Goal: Information Seeking & Learning: Learn about a topic

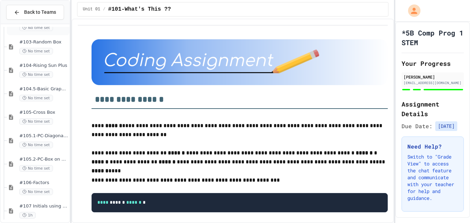
scroll to position [190, 0]
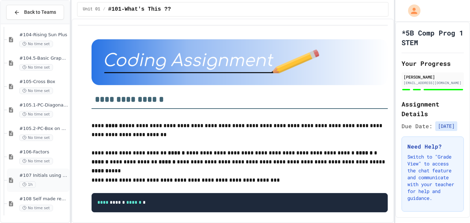
click at [45, 179] on div "#107 Initials using shapes(11pts) 1h" at bounding box center [43, 179] width 49 height 15
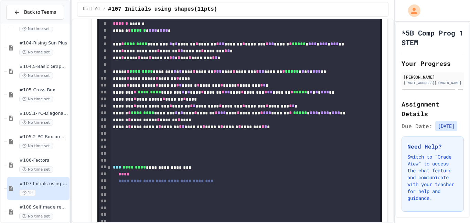
scroll to position [8, 0]
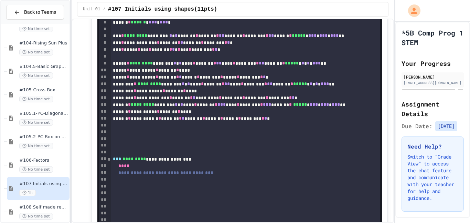
click at [291, 122] on div at bounding box center [245, 125] width 269 height 7
click at [290, 120] on div "**********" at bounding box center [245, 118] width 269 height 7
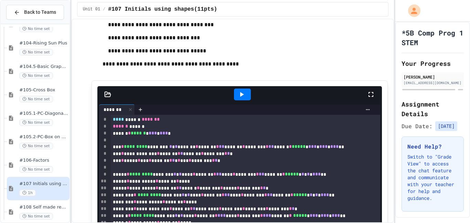
scroll to position [303, 0]
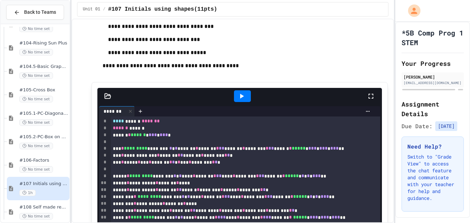
click at [245, 98] on icon at bounding box center [241, 96] width 8 height 8
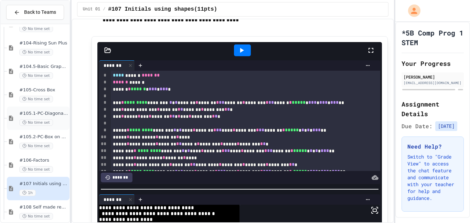
scroll to position [190, 0]
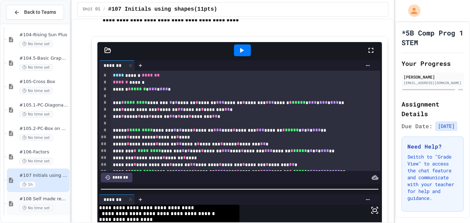
click at [26, 198] on span "#108 Self made review (15pts)" at bounding box center [43, 199] width 49 height 6
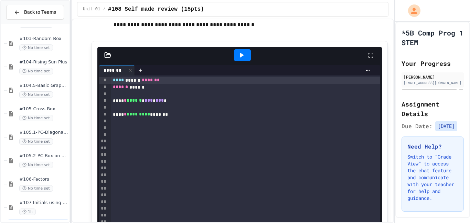
scroll to position [260, 0]
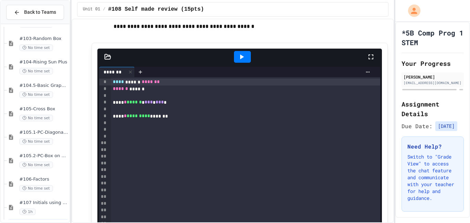
click at [124, 103] on span "*" at bounding box center [125, 101] width 3 height 5
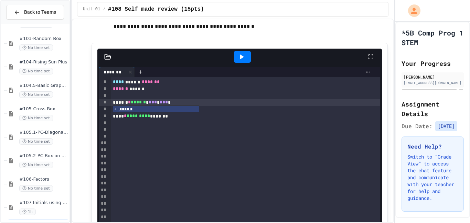
click at [166, 119] on div "**** * ********* *******" at bounding box center [245, 115] width 269 height 7
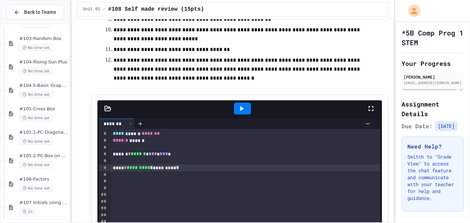
scroll to position [205, 0]
